Goal: Navigation & Orientation: Find specific page/section

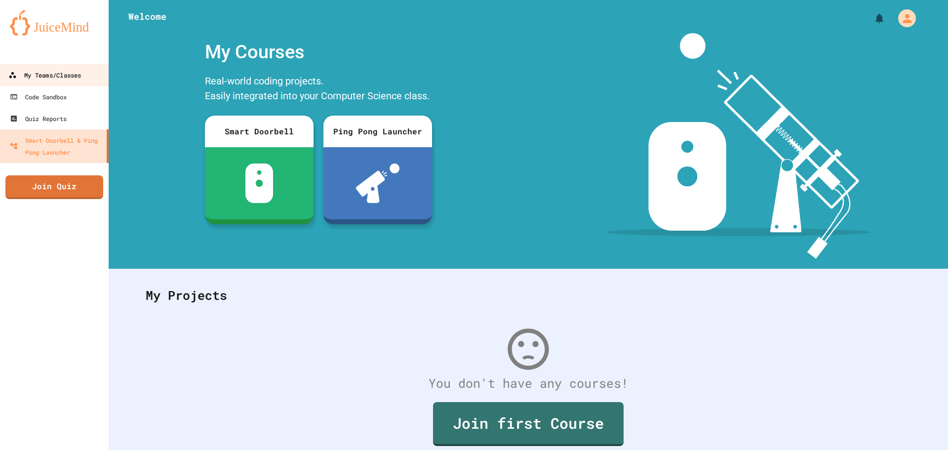
click at [54, 79] on div "My Teams/Classes" at bounding box center [44, 75] width 73 height 12
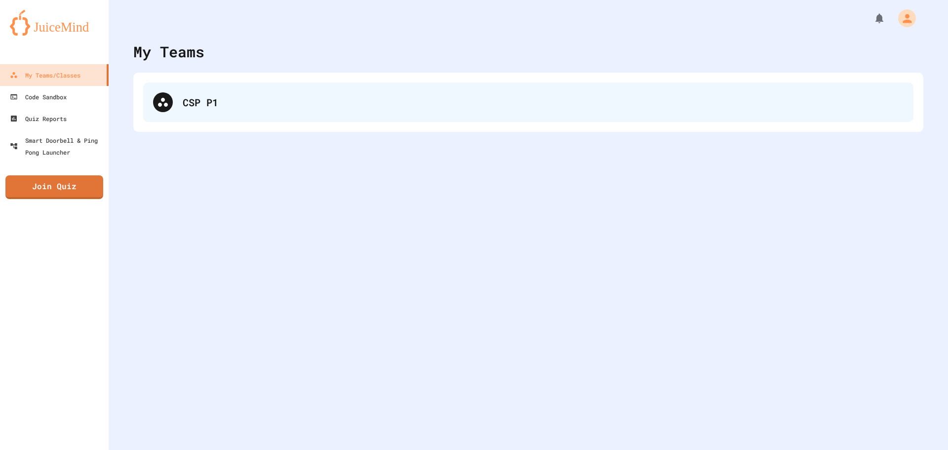
click at [228, 113] on div "CSP P1" at bounding box center [528, 101] width 770 height 39
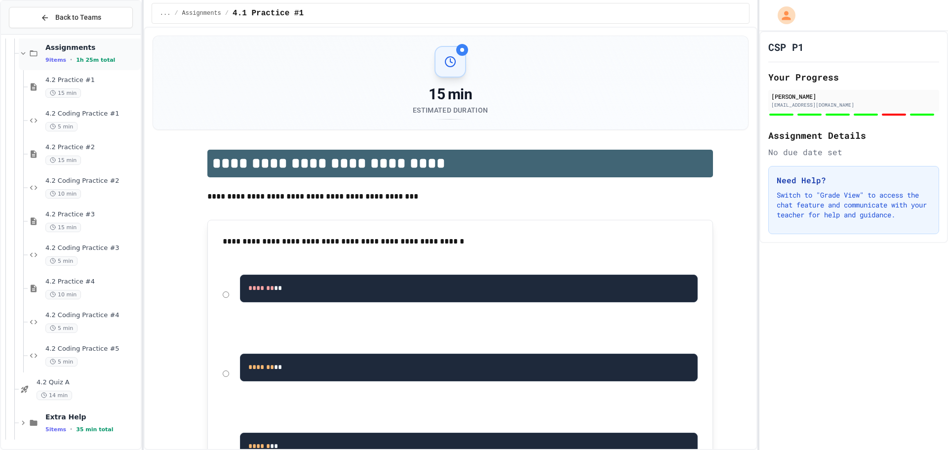
scroll to position [109, 0]
click at [81, 361] on div "5 min" at bounding box center [91, 360] width 93 height 9
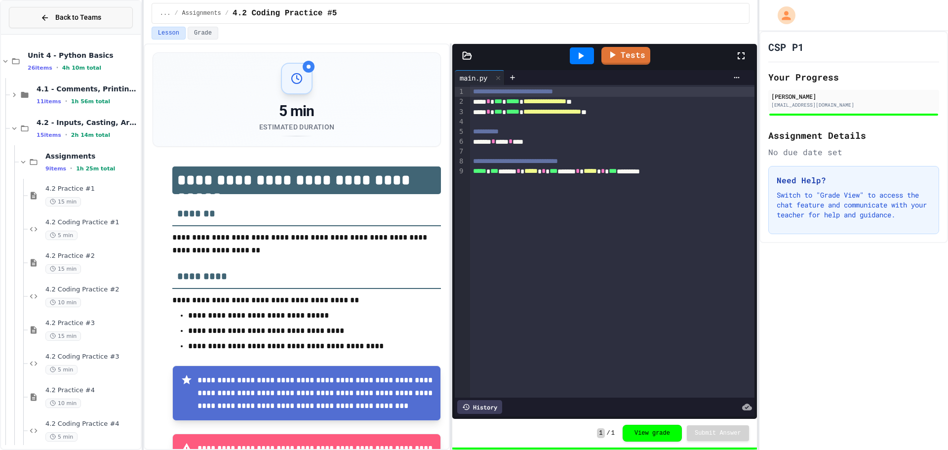
click at [56, 24] on button "Back to Teams" at bounding box center [71, 17] width 124 height 21
